Goal: Task Accomplishment & Management: Manage account settings

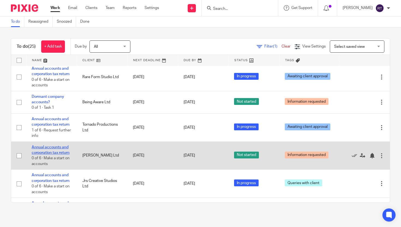
scroll to position [400, 0]
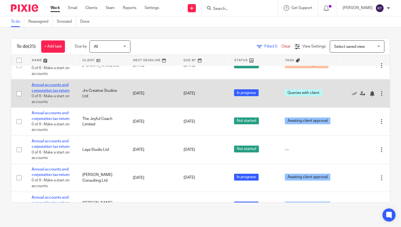
click at [52, 92] on link "Annual accounts and corporation tax return" at bounding box center [51, 87] width 38 height 9
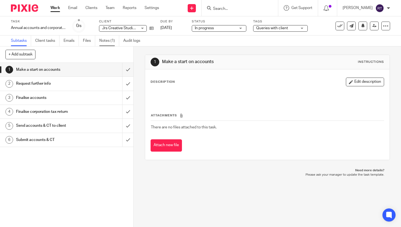
click at [103, 41] on link "Notes (1)" at bounding box center [109, 40] width 20 height 11
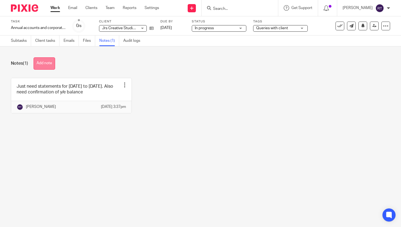
click at [41, 67] on button "Add note" at bounding box center [45, 63] width 22 height 12
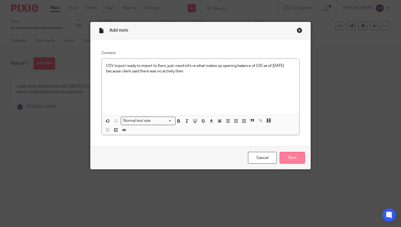
click at [299, 154] on input "Save" at bounding box center [291, 158] width 25 height 12
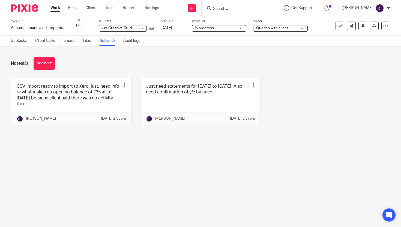
click at [243, 12] on div at bounding box center [239, 8] width 76 height 16
click at [236, 10] on input "Search" at bounding box center [236, 9] width 49 height 5
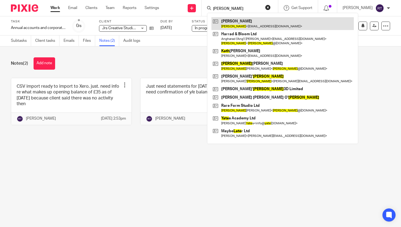
type input "kate"
click at [236, 28] on link at bounding box center [282, 23] width 142 height 13
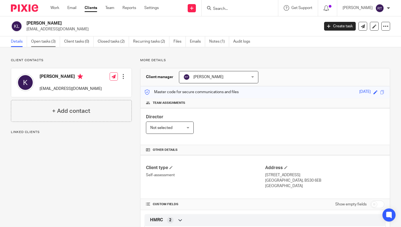
click at [41, 40] on link "Open tasks (3)" at bounding box center [45, 41] width 29 height 11
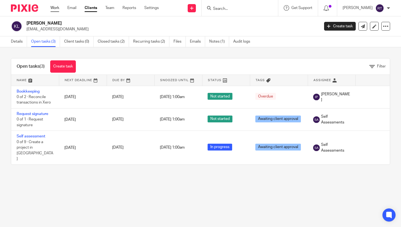
click at [52, 9] on link "Work" at bounding box center [54, 7] width 9 height 5
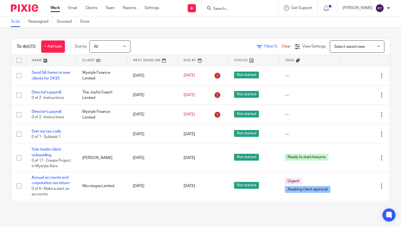
click at [237, 8] on input "Search" at bounding box center [236, 9] width 49 height 5
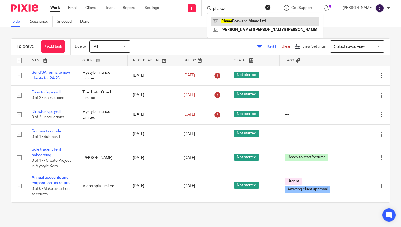
type input "phaswe"
click at [239, 22] on link at bounding box center [264, 21] width 107 height 8
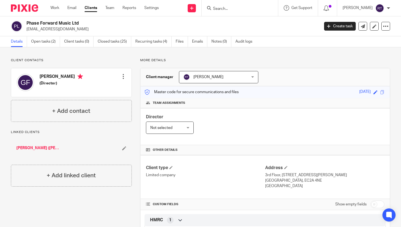
scroll to position [140, 0]
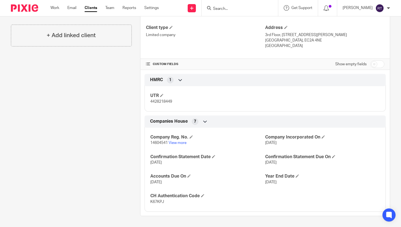
click at [159, 141] on span "14604541" at bounding box center [158, 143] width 17 height 4
